Goal: Task Accomplishment & Management: Use online tool/utility

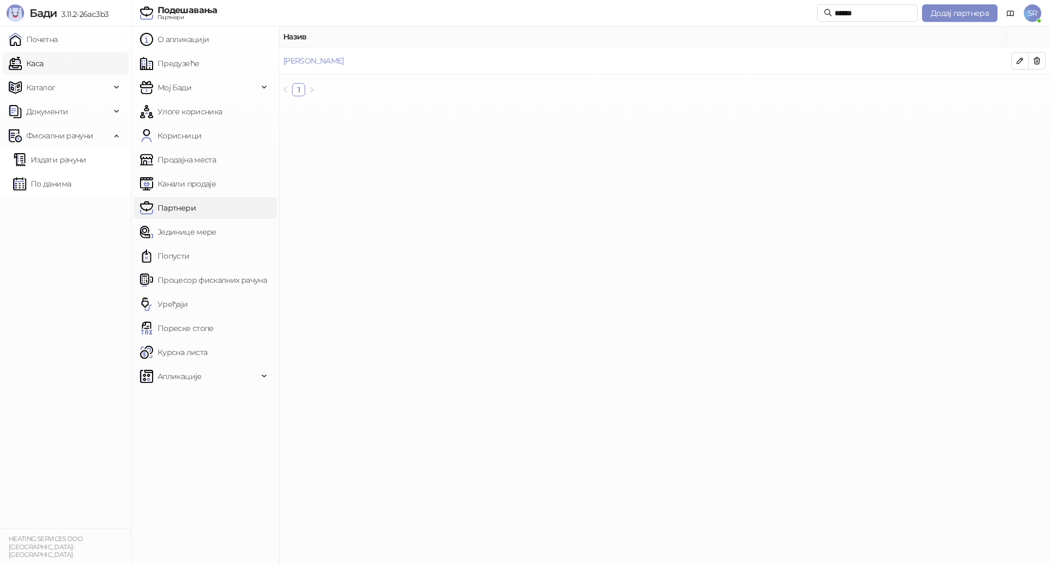
click at [30, 52] on link "Каса" at bounding box center [26, 63] width 34 height 22
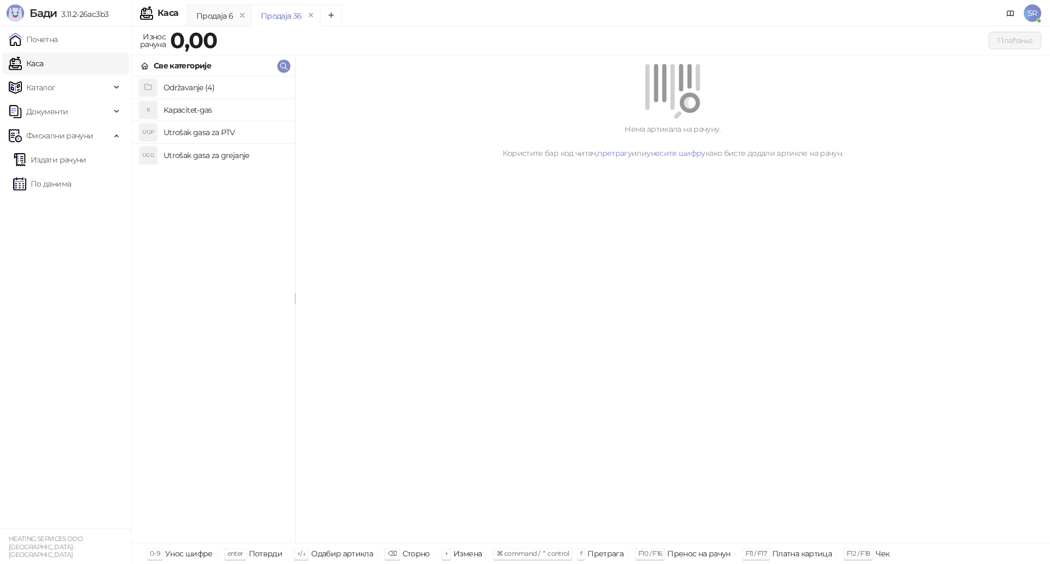
click at [221, 159] on h4 "Utrošak gasa za grejanje" at bounding box center [225, 155] width 122 height 17
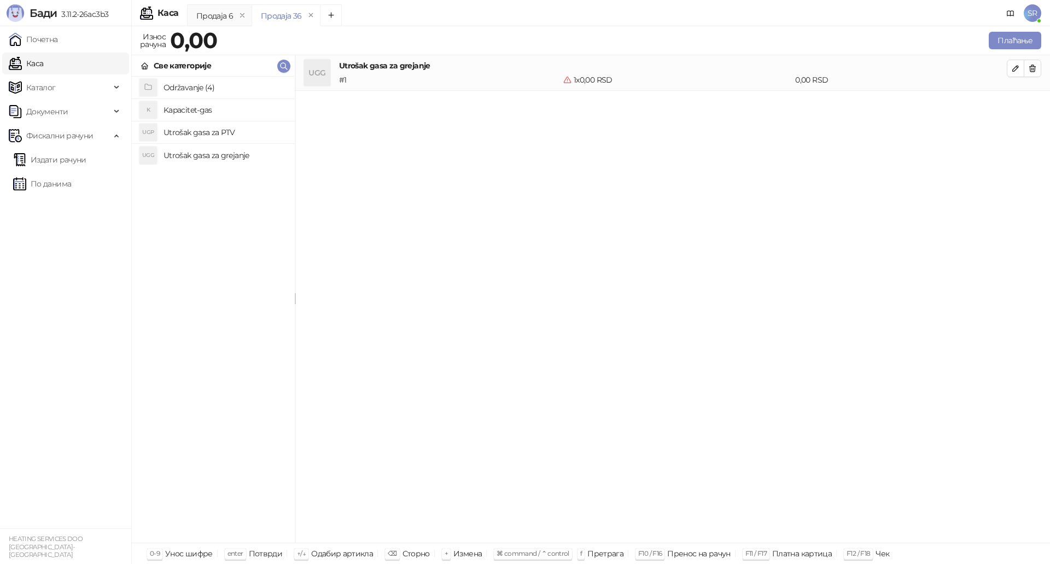
click at [219, 134] on h4 "Utrošak gasa za PTV" at bounding box center [225, 132] width 122 height 17
click at [219, 108] on h4 "Kapacitet-gas" at bounding box center [225, 109] width 122 height 17
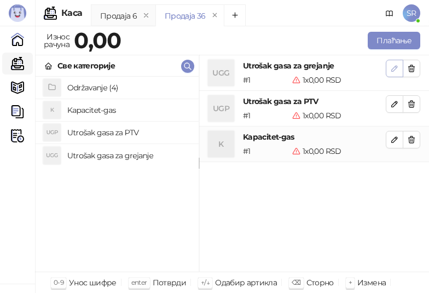
click at [391, 67] on icon "button" at bounding box center [394, 68] width 9 height 9
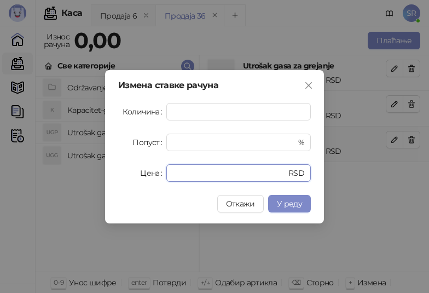
drag, startPoint x: 202, startPoint y: 178, endPoint x: 148, endPoint y: 175, distance: 54.8
click at [148, 175] on div "Цена * RSD" at bounding box center [214, 172] width 192 height 17
paste input "*******"
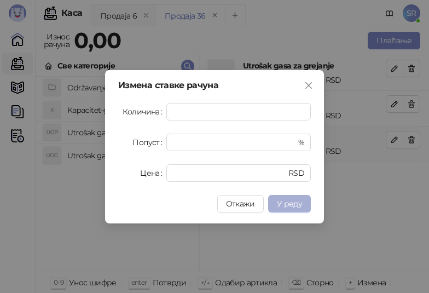
click at [301, 204] on span "У реду" at bounding box center [289, 204] width 25 height 10
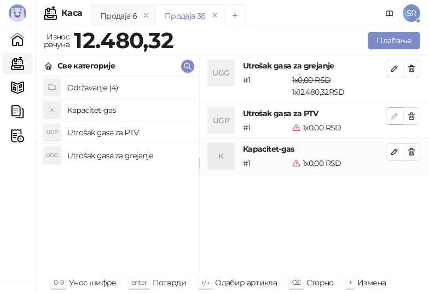
click at [396, 114] on icon "button" at bounding box center [394, 115] width 5 height 5
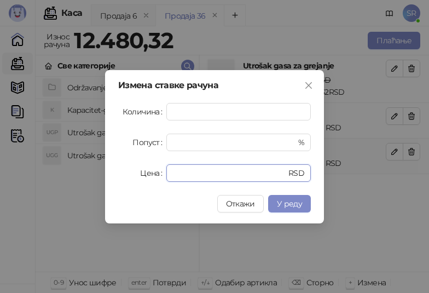
drag, startPoint x: 211, startPoint y: 172, endPoint x: 130, endPoint y: 174, distance: 81.0
click at [130, 174] on div "Цена * RSD" at bounding box center [214, 172] width 192 height 17
paste input "******"
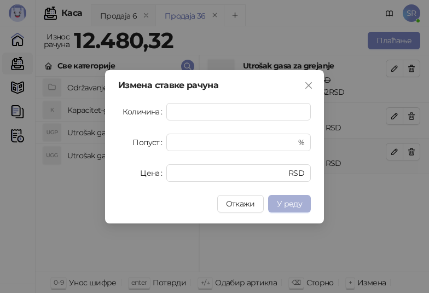
click at [290, 204] on span "У реду" at bounding box center [289, 204] width 25 height 10
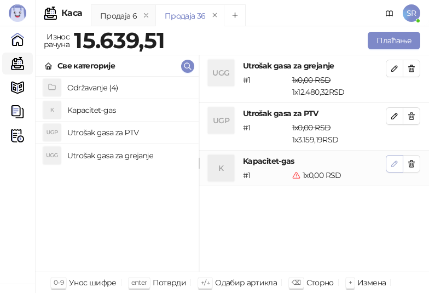
click at [394, 162] on icon "button" at bounding box center [394, 163] width 9 height 9
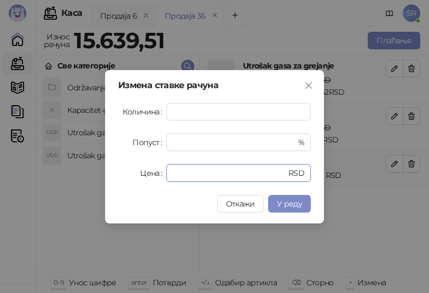
drag, startPoint x: 228, startPoint y: 173, endPoint x: 151, endPoint y: 178, distance: 76.7
click at [151, 178] on div "Цена * RSD" at bounding box center [214, 172] width 192 height 17
paste input "******"
type input "*******"
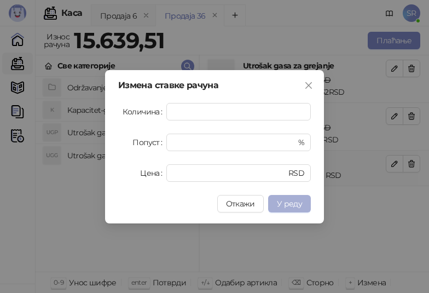
click at [294, 204] on span "У реду" at bounding box center [289, 204] width 25 height 10
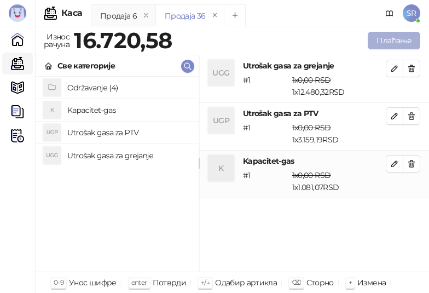
click at [400, 42] on button "Плаћање" at bounding box center [393, 40] width 52 height 17
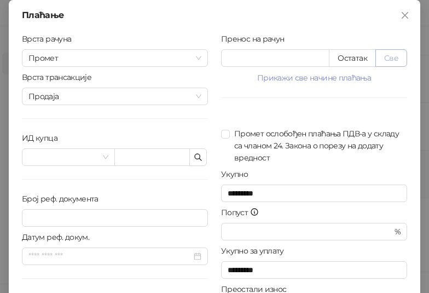
click at [386, 58] on button "Све" at bounding box center [391, 57] width 32 height 17
type input "********"
type input "****"
click at [194, 158] on icon "button" at bounding box center [198, 157] width 9 height 9
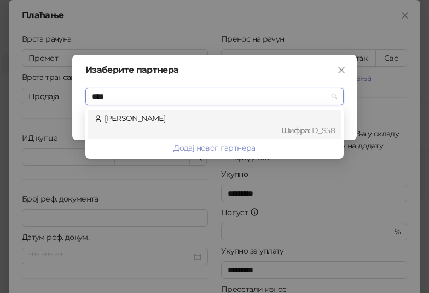
type input "*****"
click at [133, 118] on div "Škarić Mirjana Шифра : D_S58" at bounding box center [214, 124] width 241 height 24
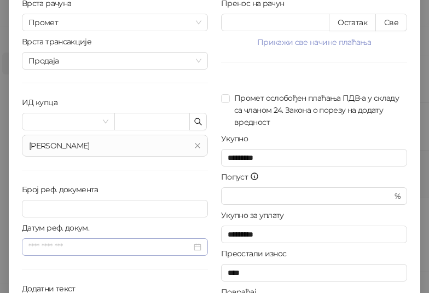
scroll to position [110, 0]
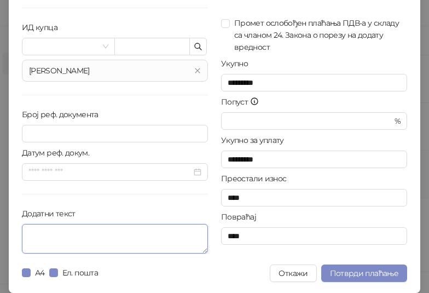
click at [93, 237] on textarea "Додатни текст" at bounding box center [115, 239] width 186 height 30
paste textarea "**********"
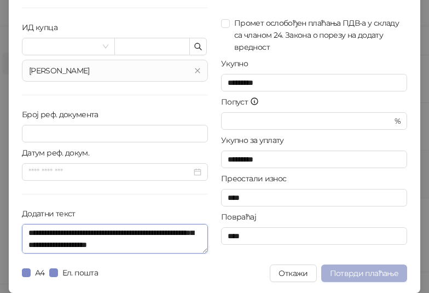
type textarea "**********"
click at [363, 270] on span "Потврди плаћање" at bounding box center [364, 273] width 68 height 10
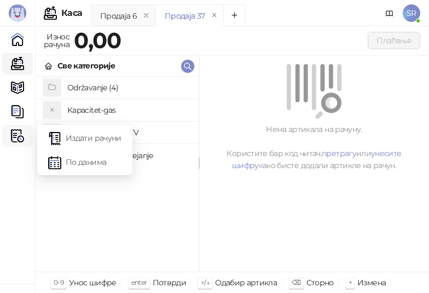
click at [12, 141] on img at bounding box center [17, 135] width 13 height 13
click at [86, 137] on link "Издати рачуни" at bounding box center [84, 138] width 73 height 22
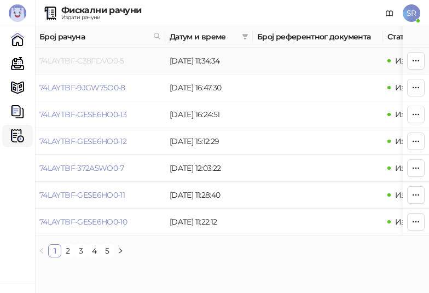
click at [86, 58] on link "74LAYTBF-C38FDVO0-5" at bounding box center [81, 61] width 85 height 10
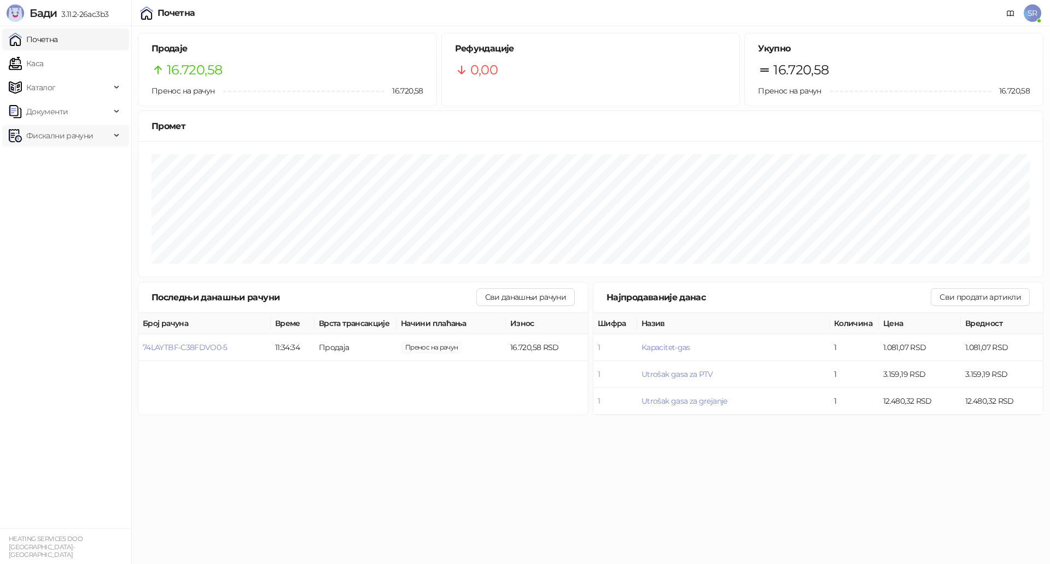
click at [74, 136] on span "Фискални рачуни" at bounding box center [59, 136] width 67 height 22
click at [71, 164] on link "Издати рачуни" at bounding box center [49, 160] width 73 height 22
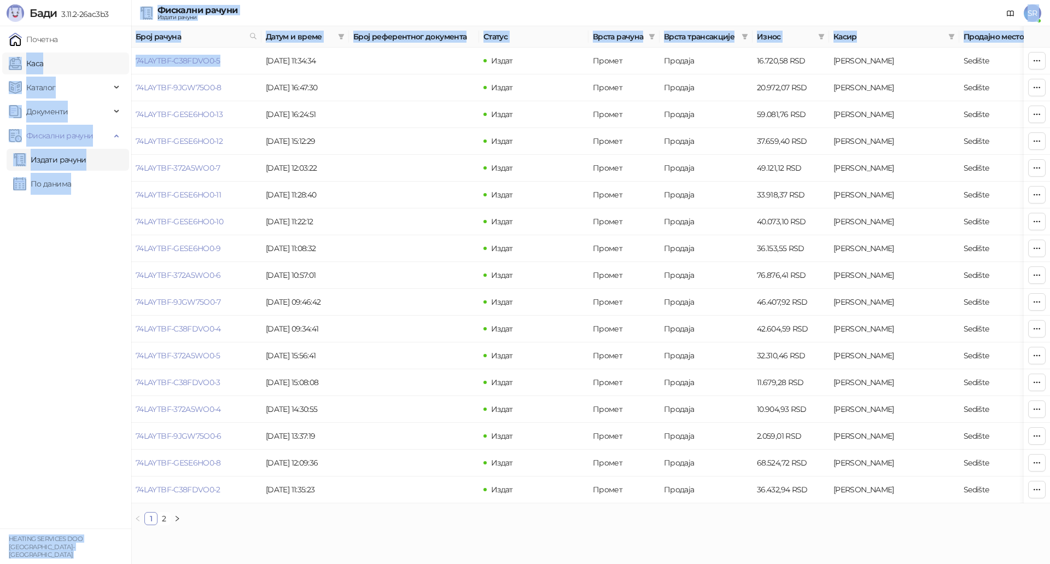
drag, startPoint x: 225, startPoint y: 62, endPoint x: 123, endPoint y: 72, distance: 102.8
click at [123, 72] on div "[PERSON_NAME] 3.11.2-26ac3b3 Почетна Каса Каталог Документи Фискални рачуни Изд…" at bounding box center [525, 267] width 1050 height 534
click at [252, 67] on td "74LAYTBF-C38FDVO0-5" at bounding box center [196, 61] width 130 height 27
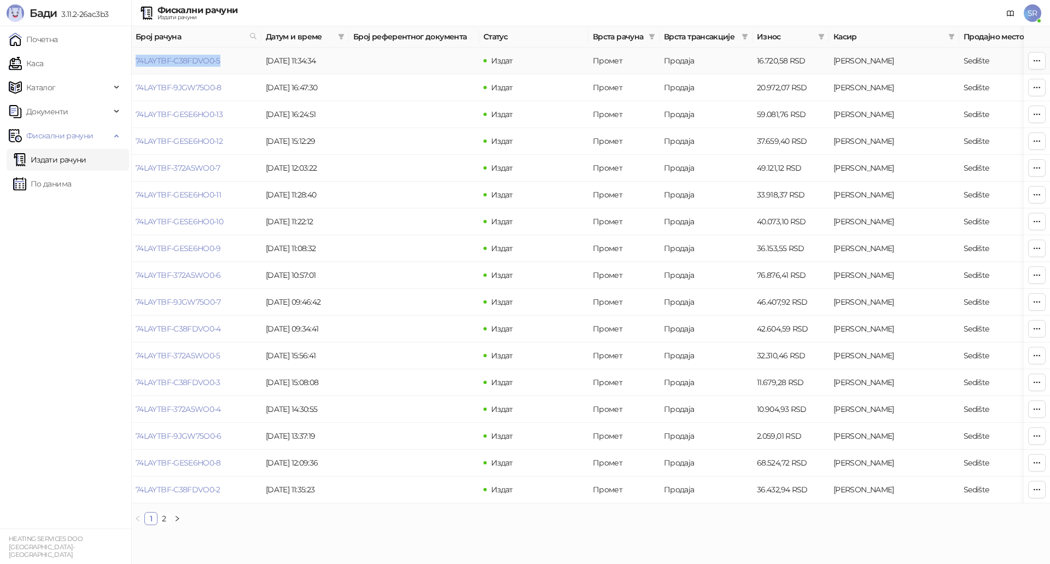
drag, startPoint x: 225, startPoint y: 63, endPoint x: 135, endPoint y: 67, distance: 90.3
click at [135, 67] on td "74LAYTBF-C38FDVO0-5" at bounding box center [196, 61] width 130 height 27
copy link "74LAYTBF-C38FDVO0-5"
click at [167, 64] on link "74LAYTBF-C38FDVO0-5" at bounding box center [178, 61] width 85 height 10
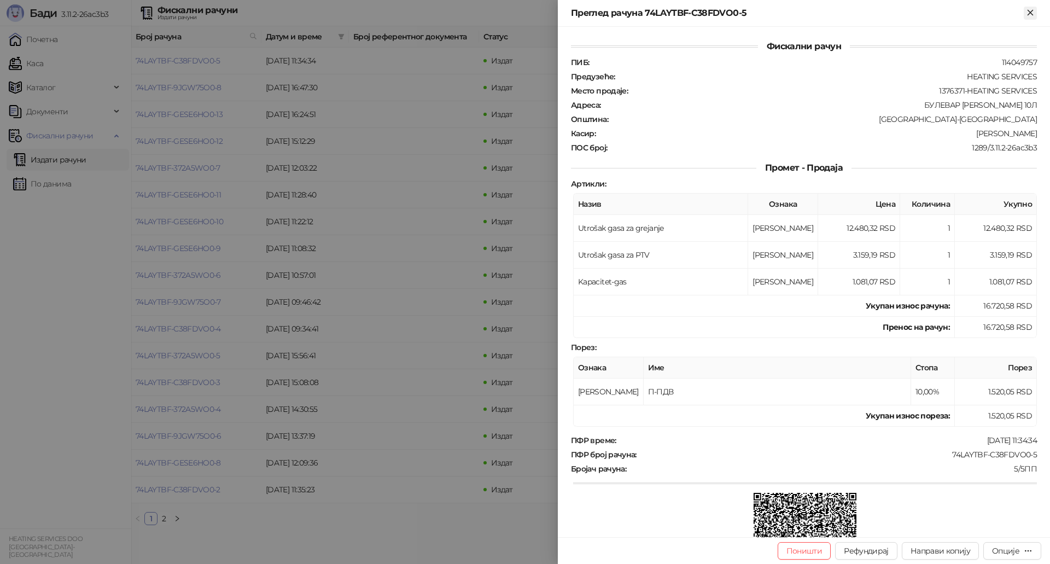
click at [1031, 15] on icon "Close" at bounding box center [1030, 13] width 10 height 10
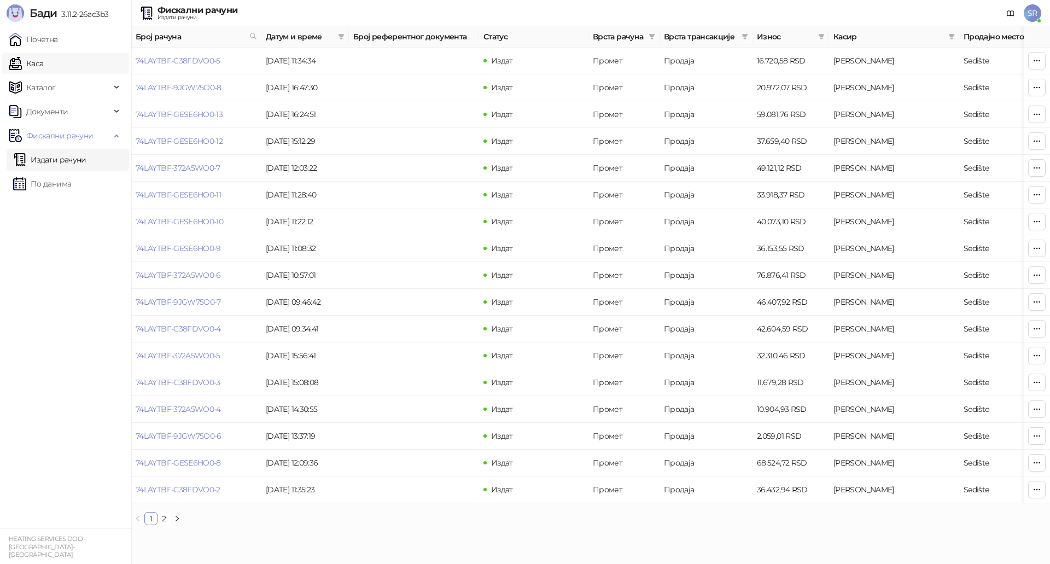
click at [43, 66] on link "Каса" at bounding box center [26, 63] width 34 height 22
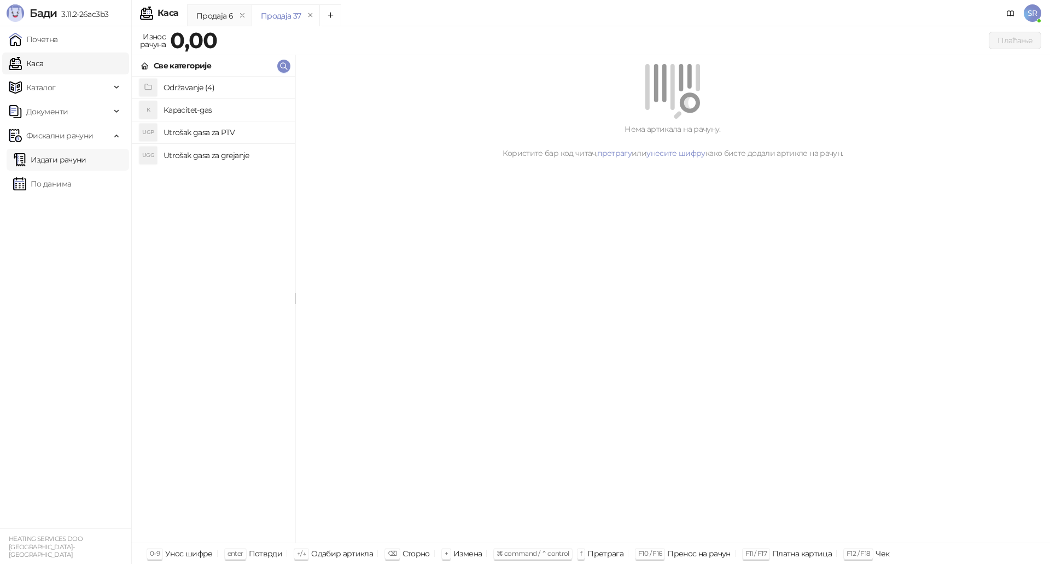
click at [66, 163] on link "Издати рачуни" at bounding box center [49, 160] width 73 height 22
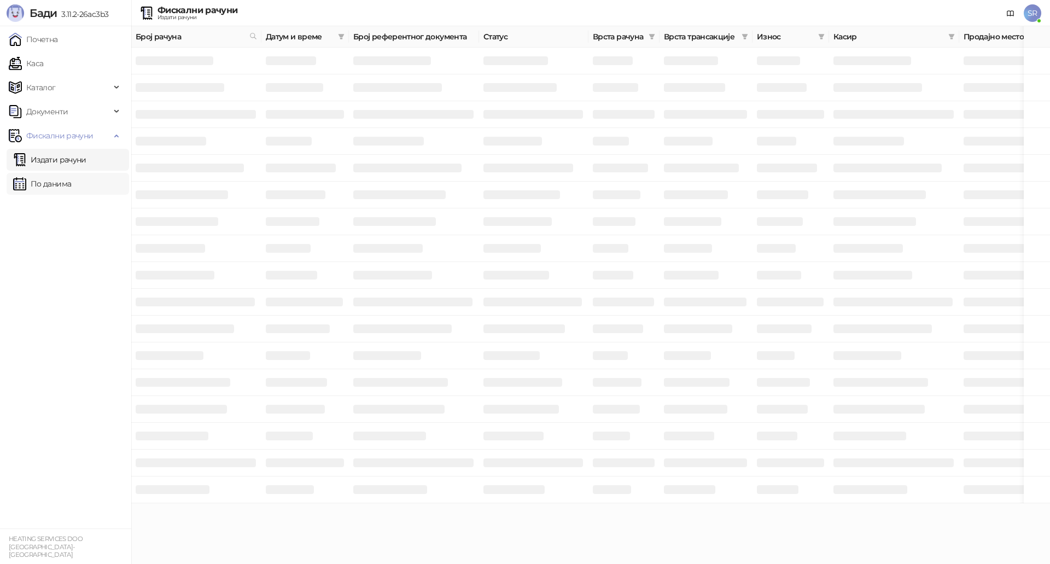
click at [68, 186] on link "По данима" at bounding box center [42, 184] width 58 height 22
